Goal: Task Accomplishment & Management: Complete application form

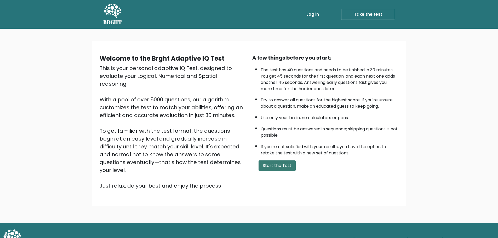
click at [267, 163] on button "Start the Test" at bounding box center [277, 166] width 37 height 10
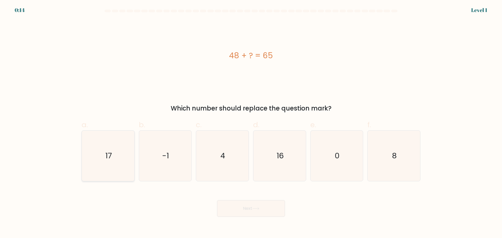
click at [103, 158] on icon "17" at bounding box center [108, 156] width 50 height 50
click at [251, 123] on input "a. 17" at bounding box center [251, 120] width 0 height 3
radio input "true"
click at [241, 205] on button "Next" at bounding box center [251, 208] width 68 height 17
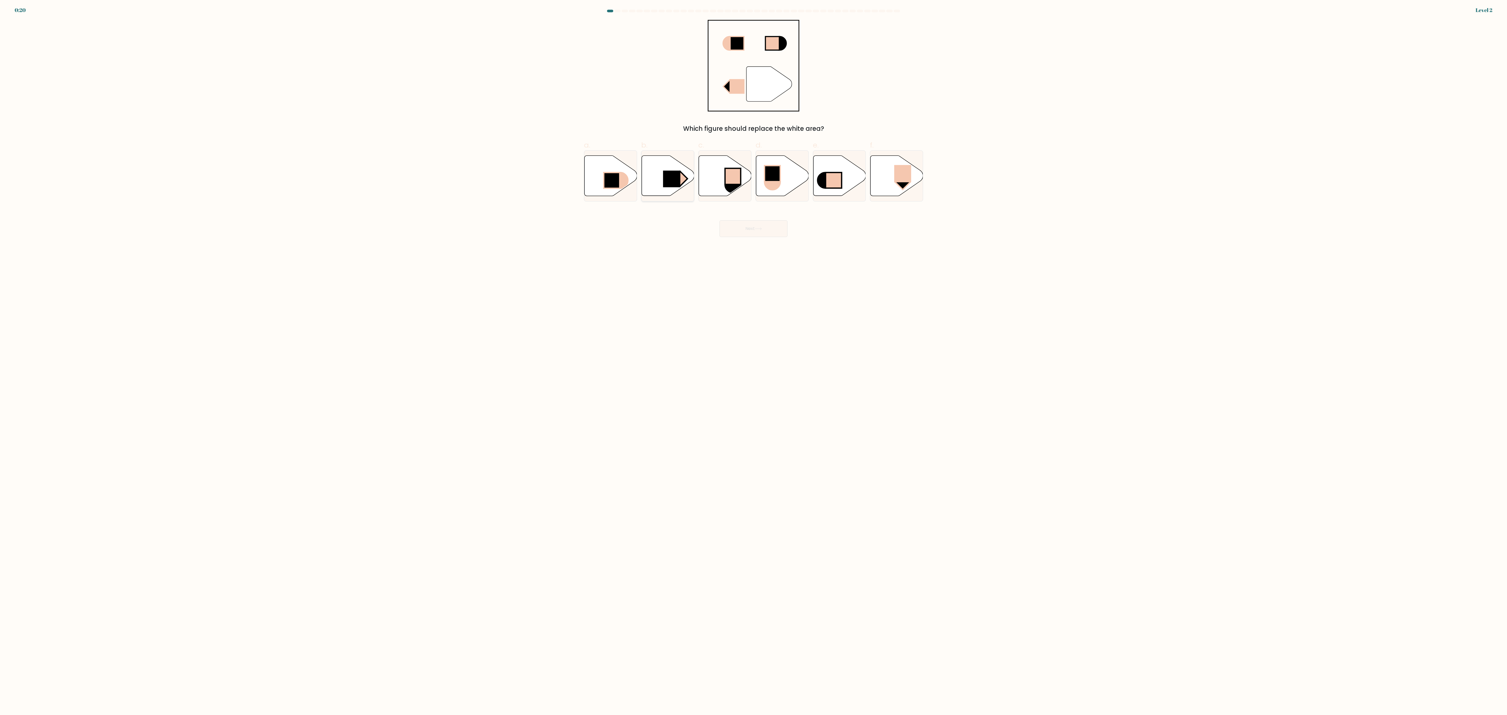
click at [502, 179] on icon at bounding box center [667, 176] width 53 height 40
click at [502, 238] on input "b." at bounding box center [753, 359] width 0 height 3
radio input "true"
click at [502, 229] on button "Next" at bounding box center [753, 228] width 68 height 17
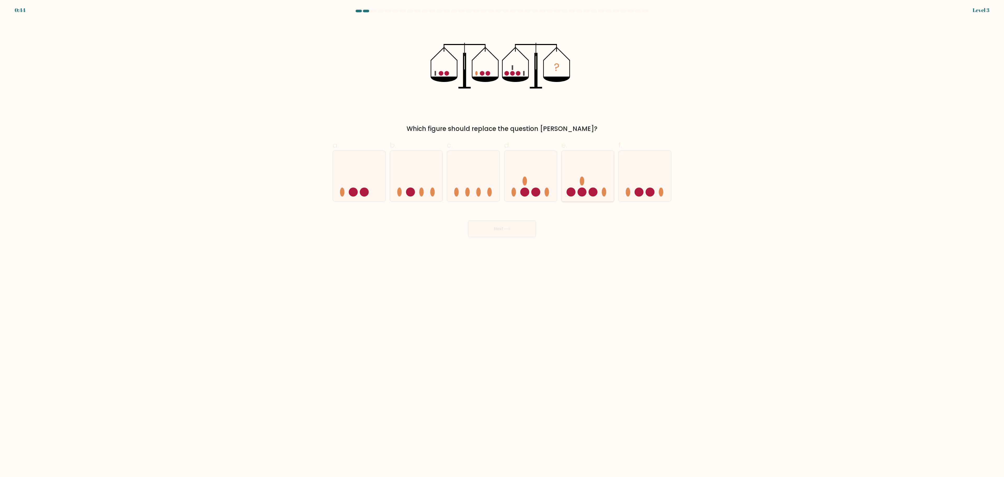
click at [502, 186] on icon at bounding box center [588, 175] width 53 height 43
click at [502, 238] on input "e." at bounding box center [502, 239] width 0 height 3
radio input "true"
click at [474, 233] on button "Next" at bounding box center [502, 228] width 68 height 17
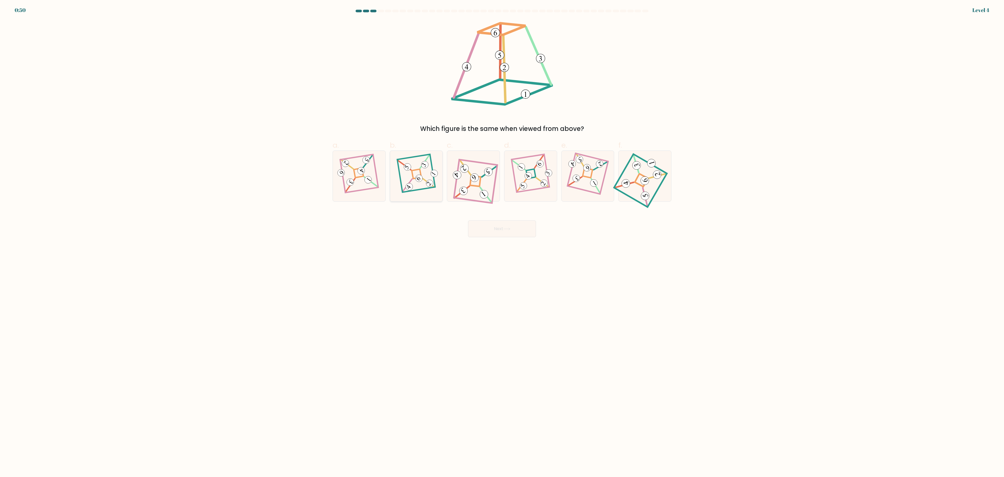
click at [424, 195] on icon at bounding box center [416, 176] width 35 height 40
click at [502, 238] on input "b." at bounding box center [502, 239] width 0 height 3
radio input "true"
click at [500, 238] on body "0:50 Level 4" at bounding box center [502, 238] width 1004 height 477
click at [488, 231] on button "Next" at bounding box center [502, 228] width 68 height 17
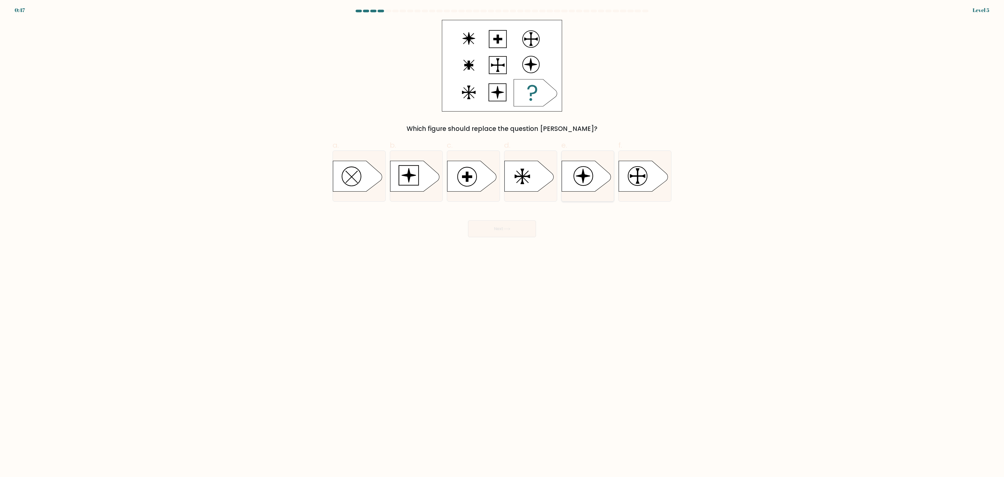
click at [502, 184] on icon at bounding box center [586, 176] width 49 height 31
click at [502, 238] on input "e." at bounding box center [502, 239] width 0 height 3
radio input "true"
click at [490, 236] on button "Next" at bounding box center [502, 228] width 68 height 17
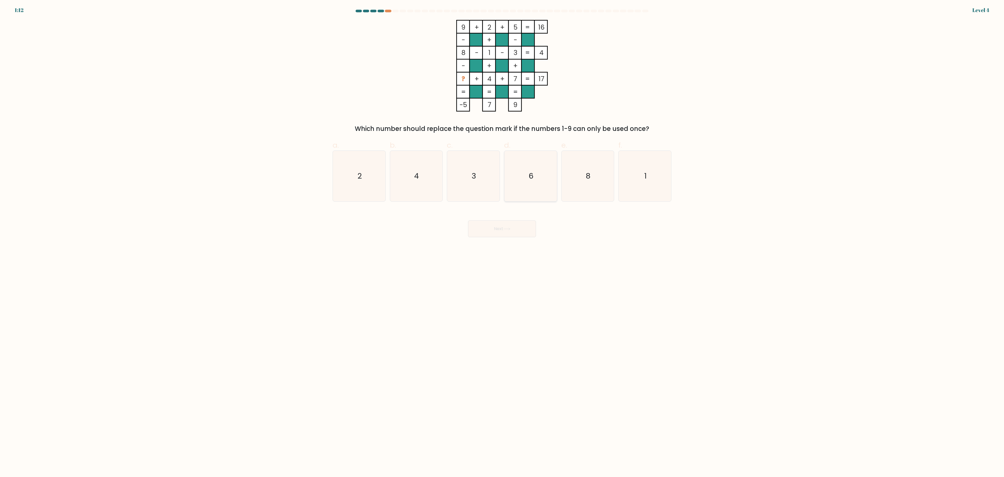
click at [502, 189] on icon "6" at bounding box center [531, 176] width 50 height 50
click at [502, 238] on input "d. 6" at bounding box center [502, 239] width 0 height 3
radio input "true"
click at [502, 232] on button "Next" at bounding box center [502, 228] width 68 height 17
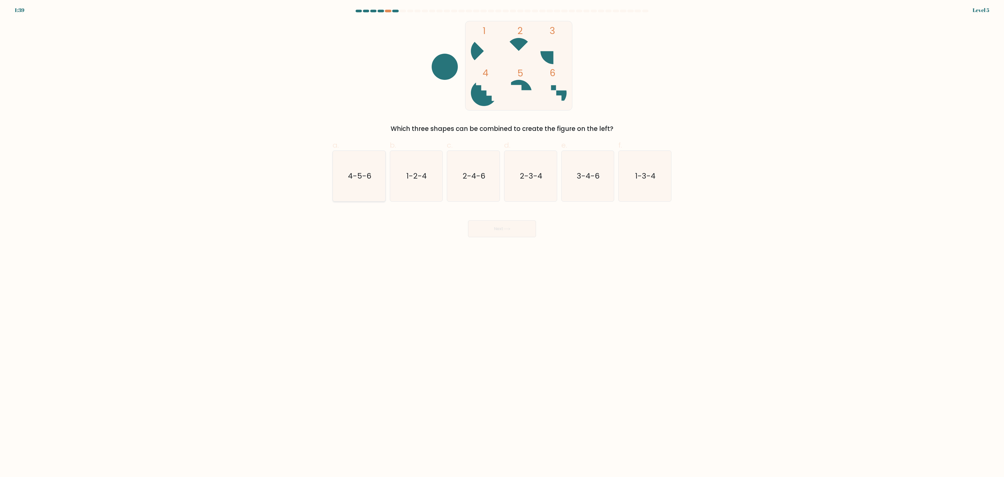
click at [342, 178] on icon "4-5-6" at bounding box center [359, 176] width 50 height 50
click at [502, 238] on input "a. 4-5-6" at bounding box center [502, 239] width 0 height 3
radio input "true"
click at [502, 227] on button "Next" at bounding box center [502, 228] width 68 height 17
